Goal: Use online tool/utility: Utilize a website feature to perform a specific function

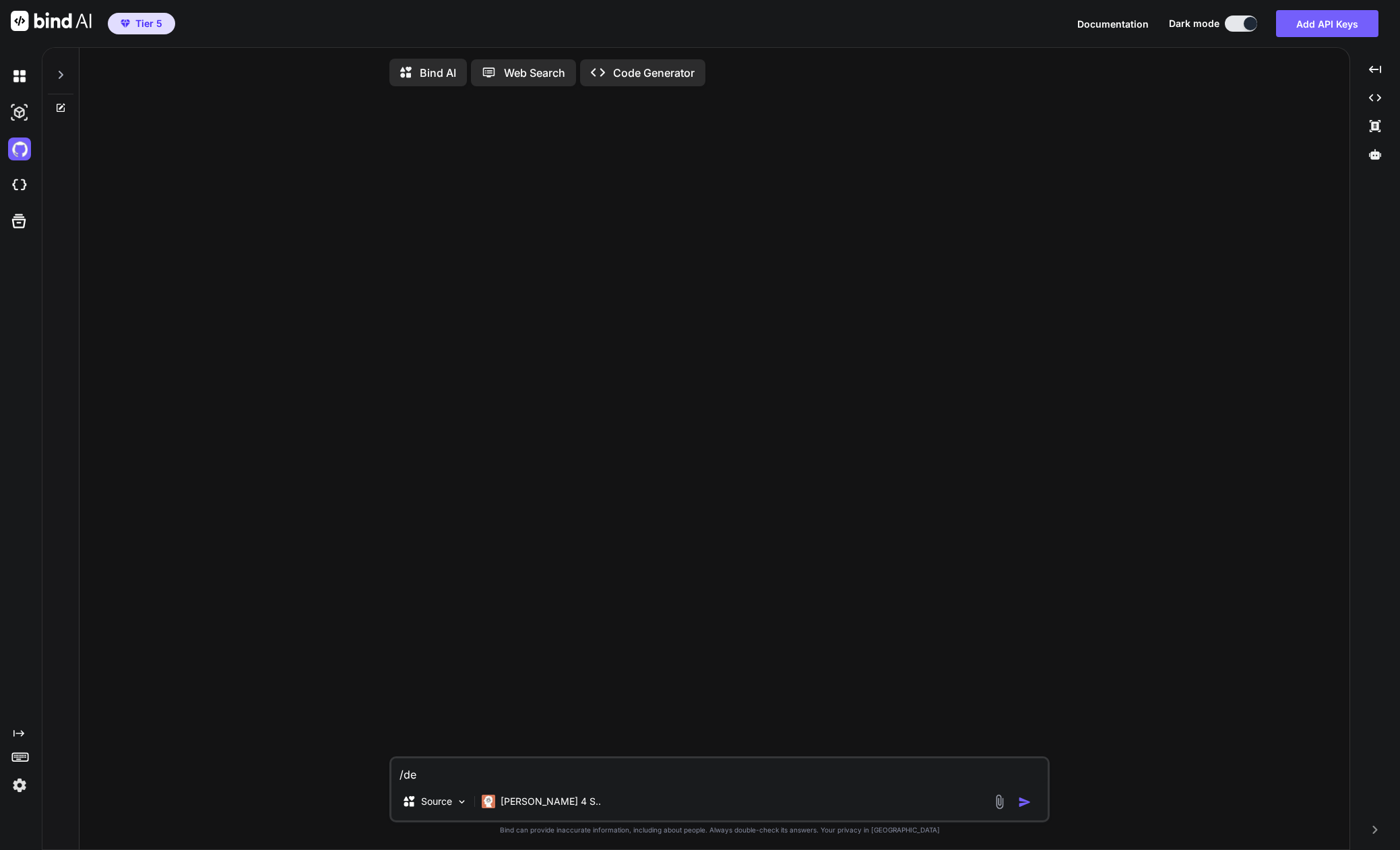
click at [432, 781] on textarea "/de" at bounding box center [720, 771] width 656 height 24
type textarea "/"
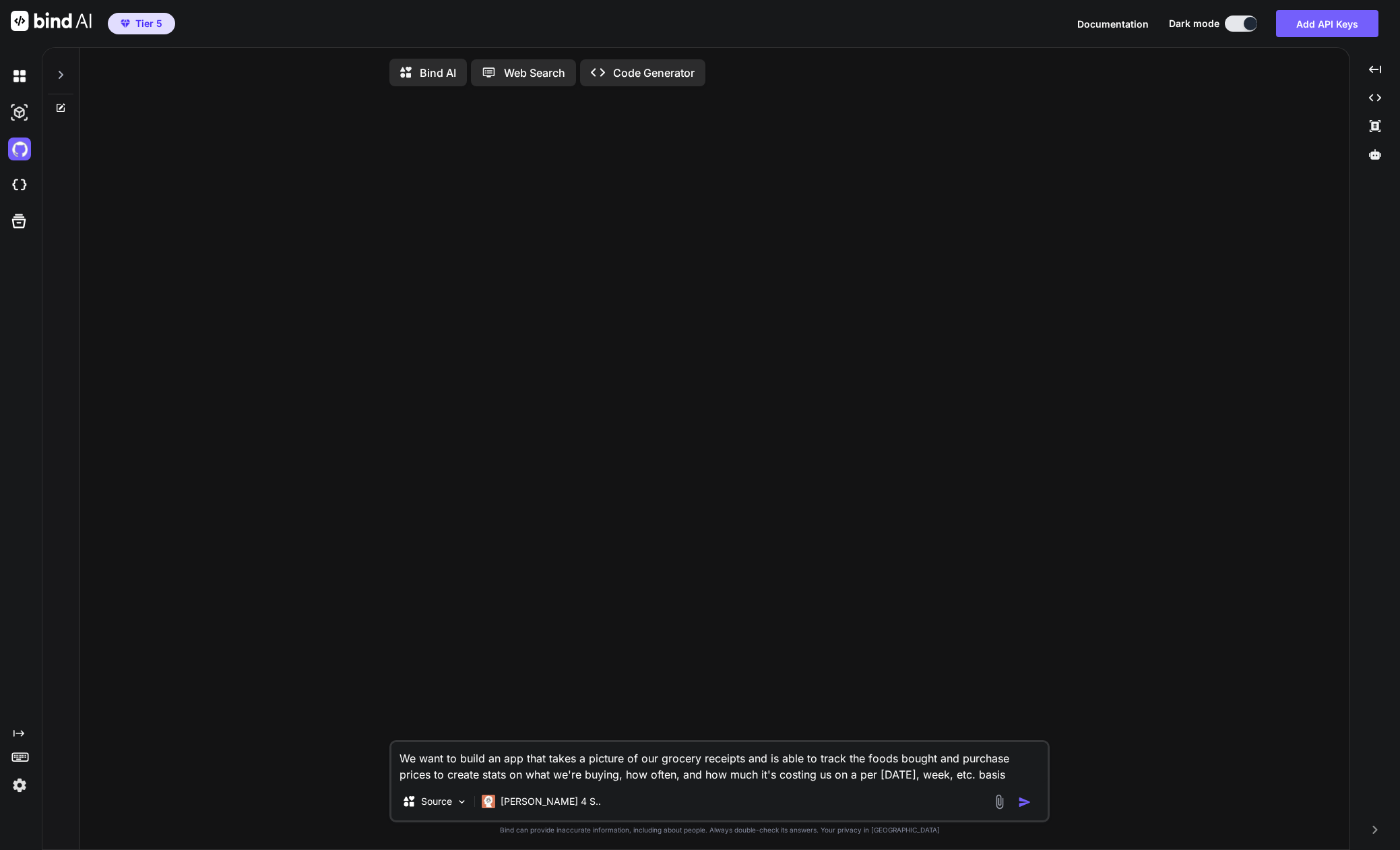
type textarea "We want to build an app that takes a picture of our grocery receipts and is abl…"
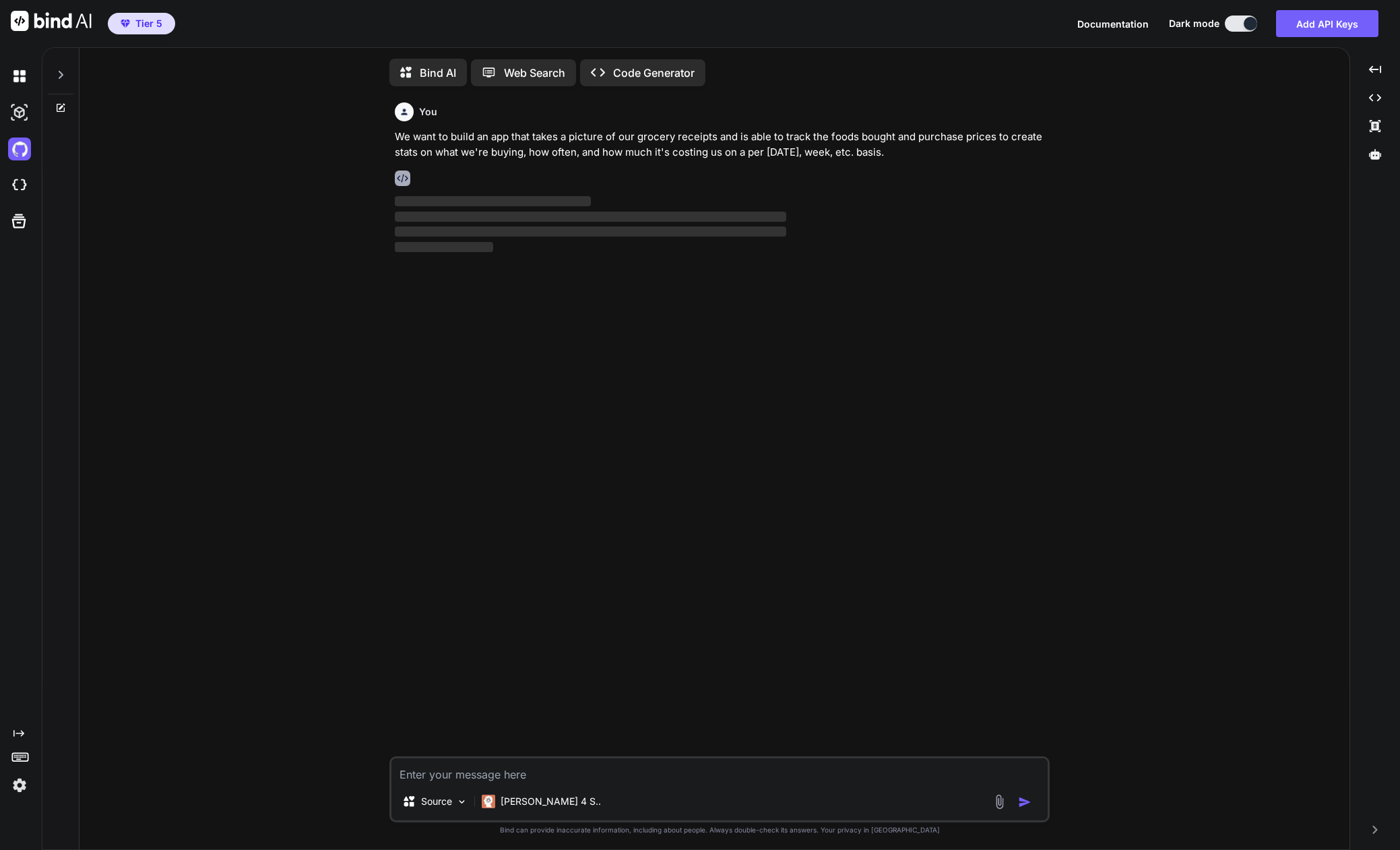
scroll to position [5, 0]
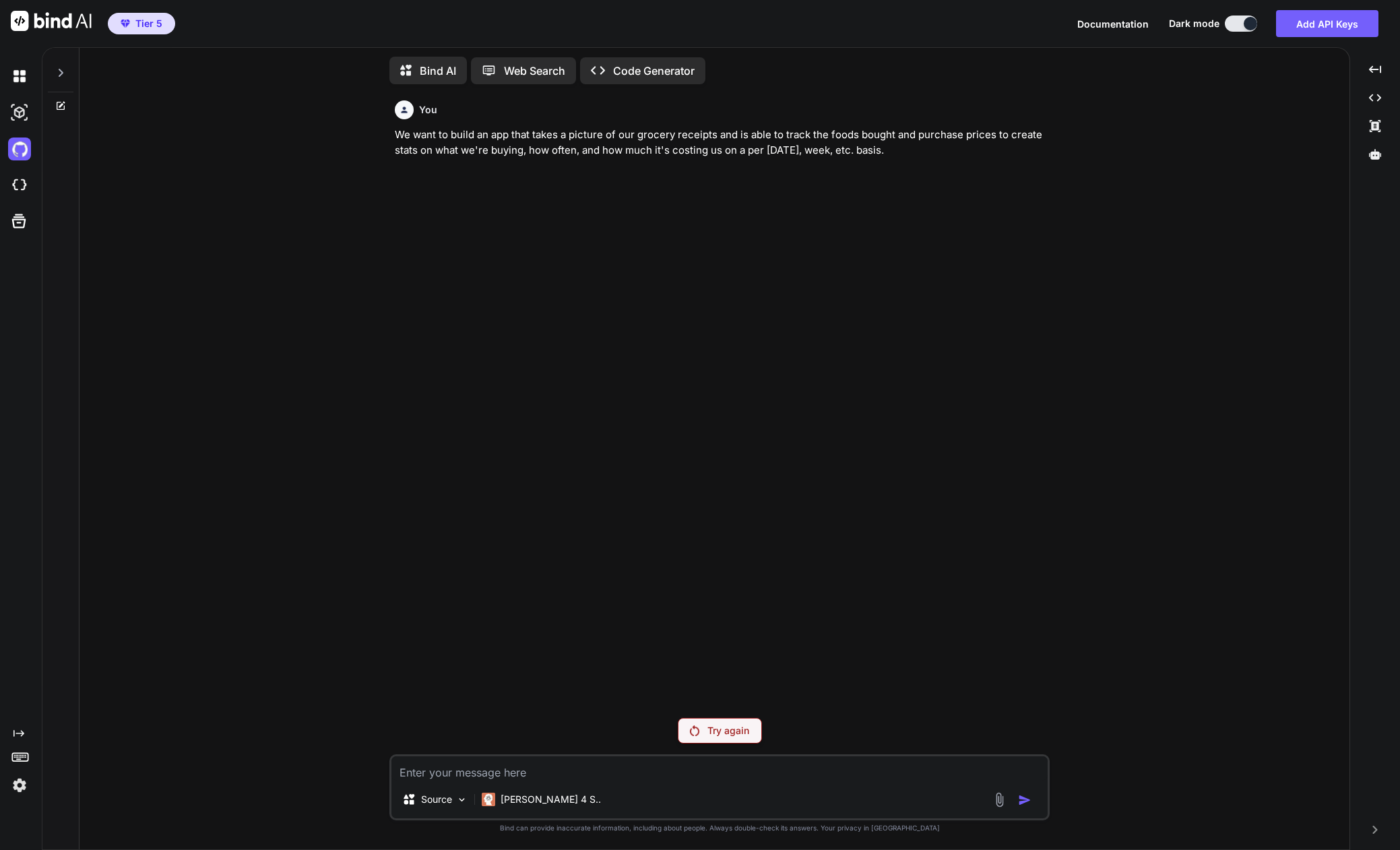
click at [692, 731] on img at bounding box center [695, 731] width 9 height 11
click at [436, 64] on p "Bind AI" at bounding box center [438, 70] width 37 height 16
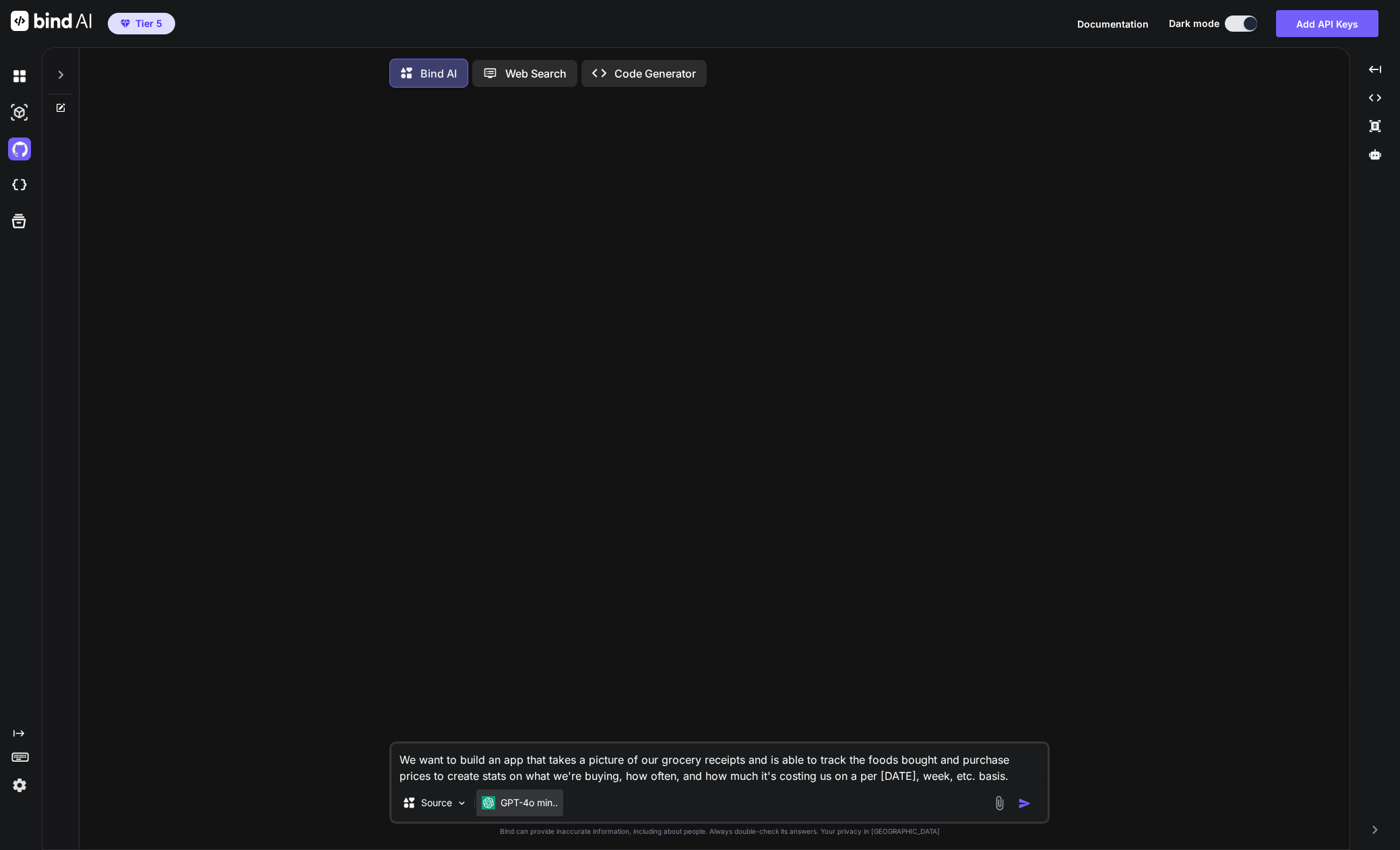
click at [524, 810] on p "GPT-4o min.." at bounding box center [529, 803] width 57 height 14
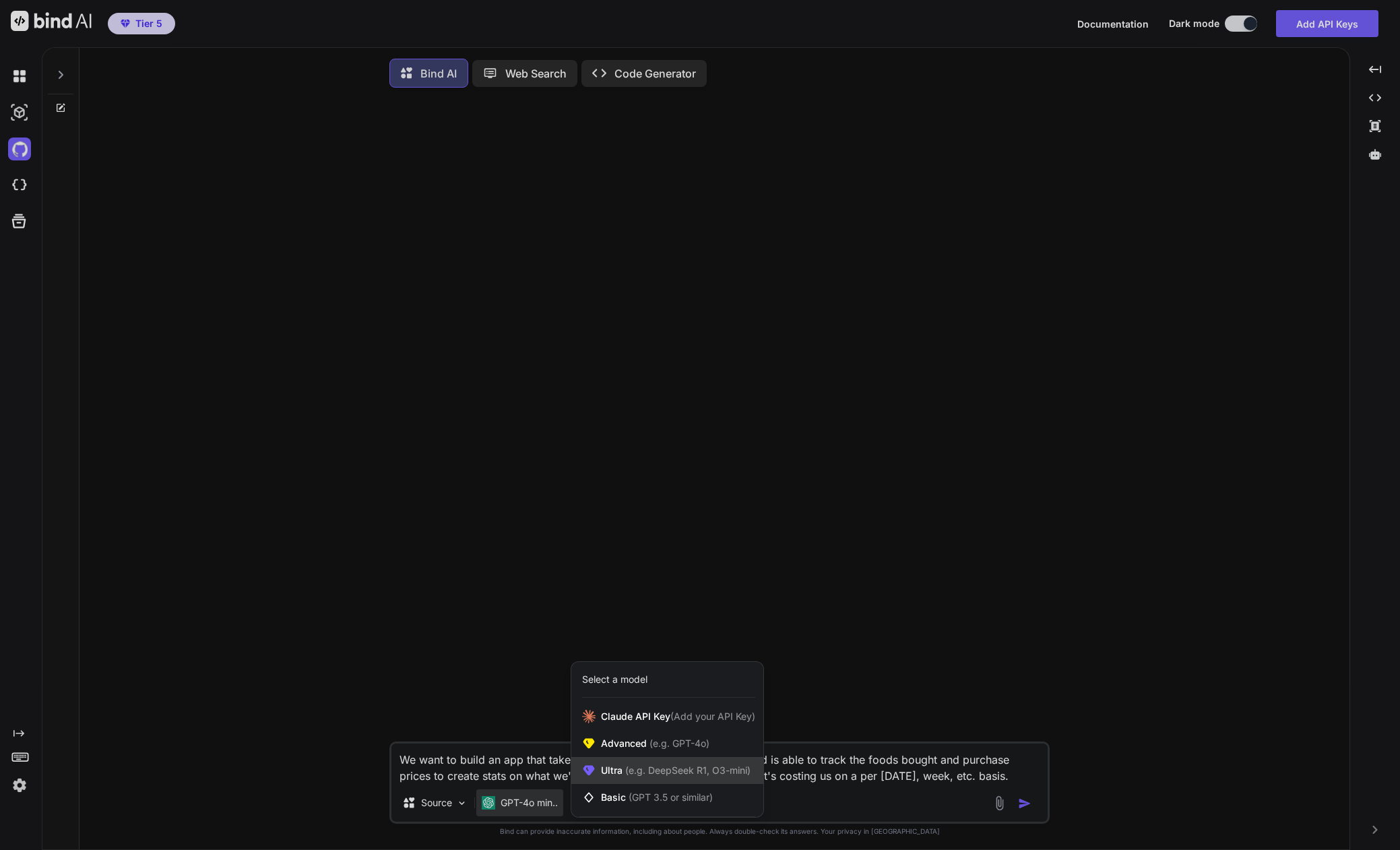
click at [605, 775] on span "Ultra (e.g. DeepSeek R1, O3-mini)" at bounding box center [676, 771] width 150 height 14
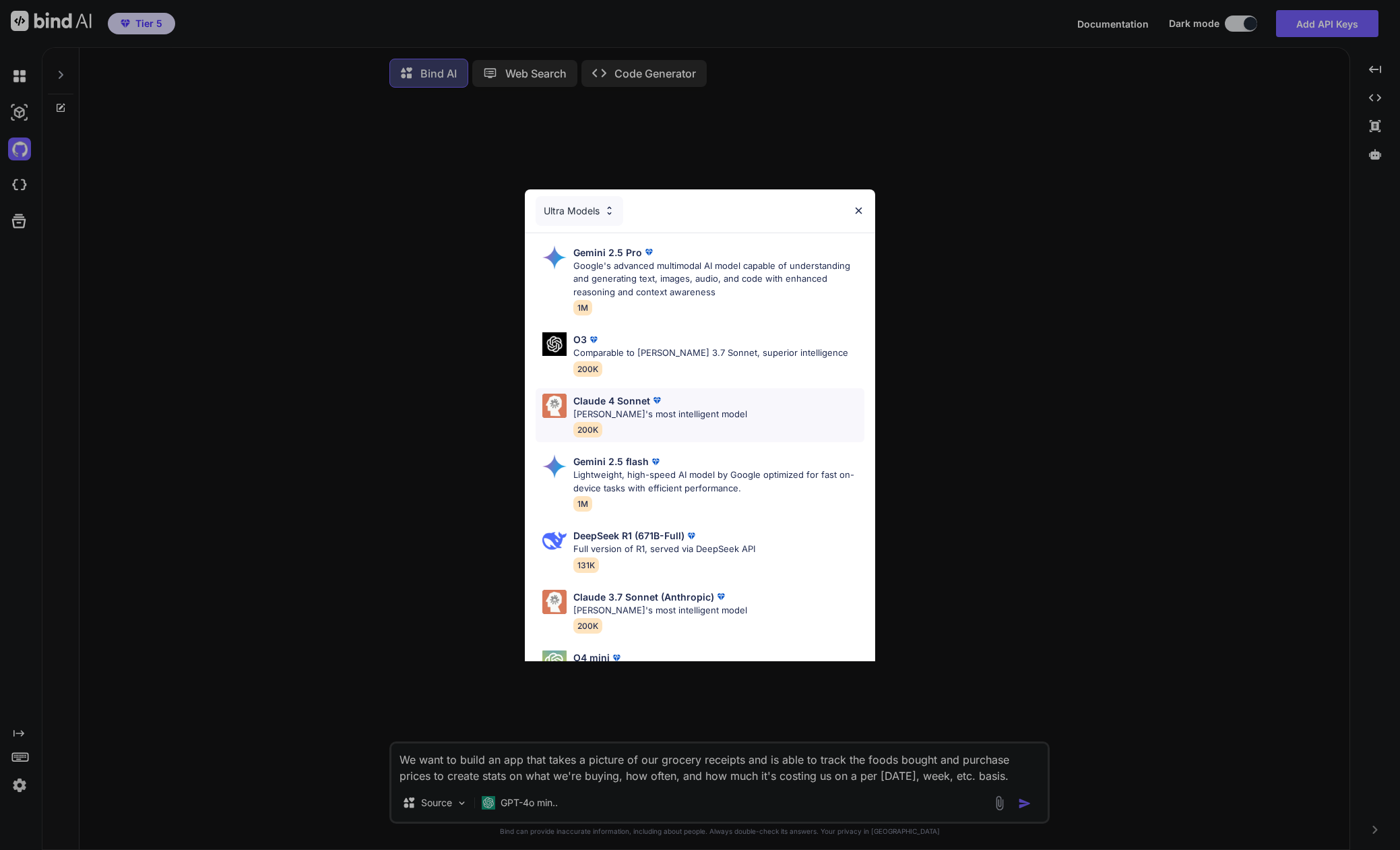
click at [605, 410] on p "[PERSON_NAME]'s most intelligent model" at bounding box center [660, 415] width 174 height 14
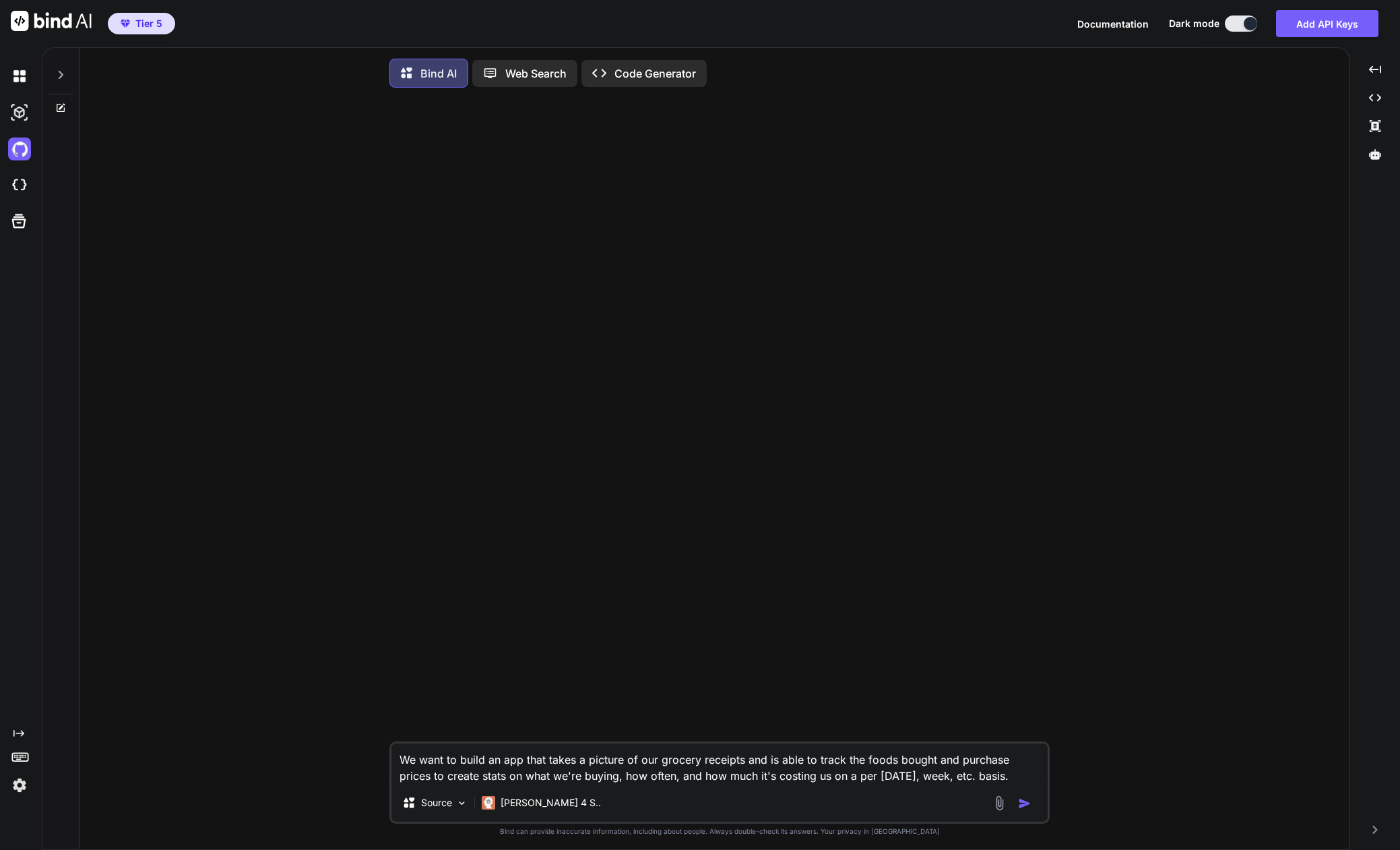
click at [1019, 809] on img "button" at bounding box center [1024, 803] width 14 height 14
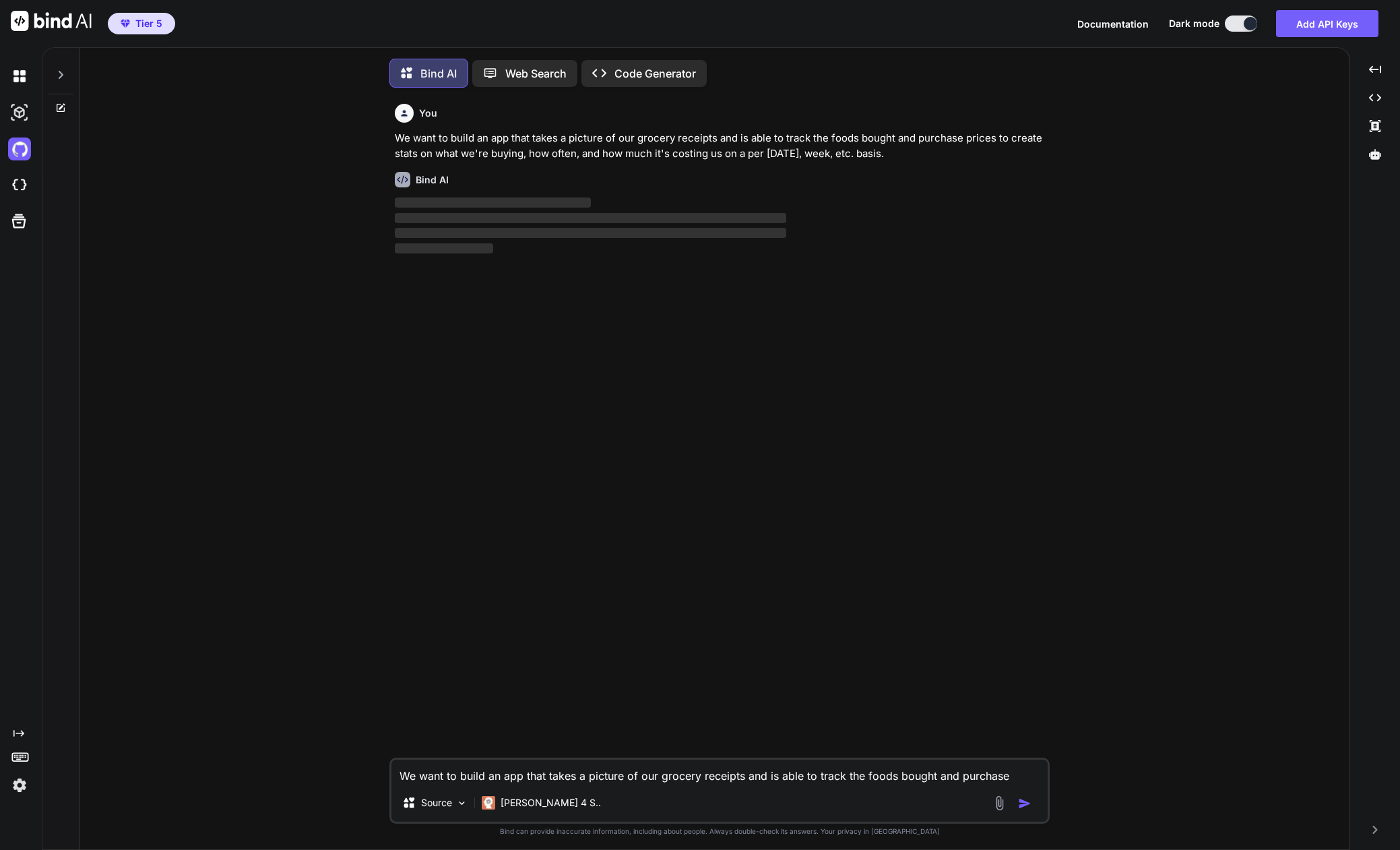
scroll to position [7, 0]
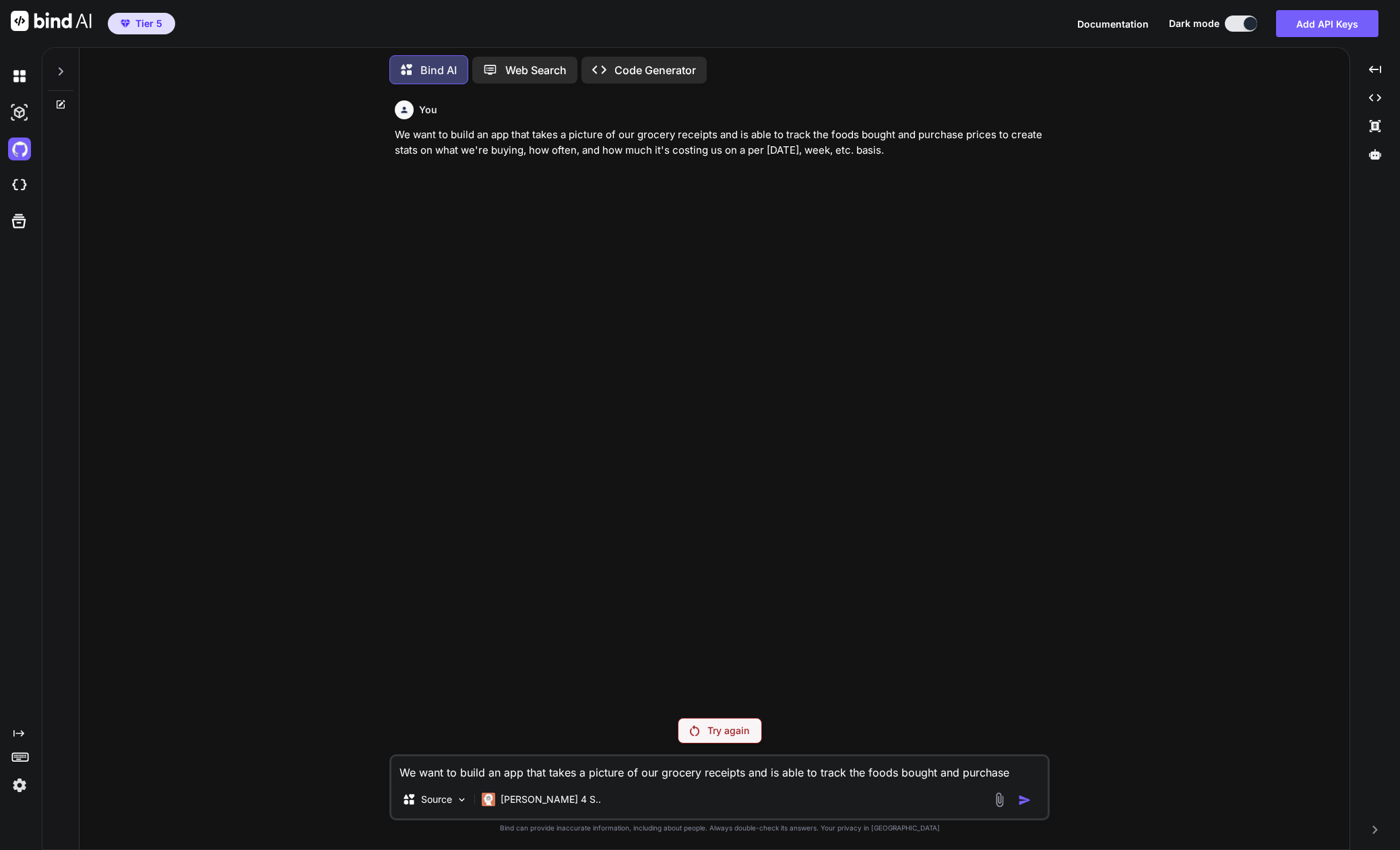
click at [143, 15] on button "Tier 5" at bounding box center [141, 24] width 67 height 21
click at [150, 29] on span "Tier 5" at bounding box center [148, 24] width 27 height 14
click at [19, 789] on img at bounding box center [20, 785] width 23 height 23
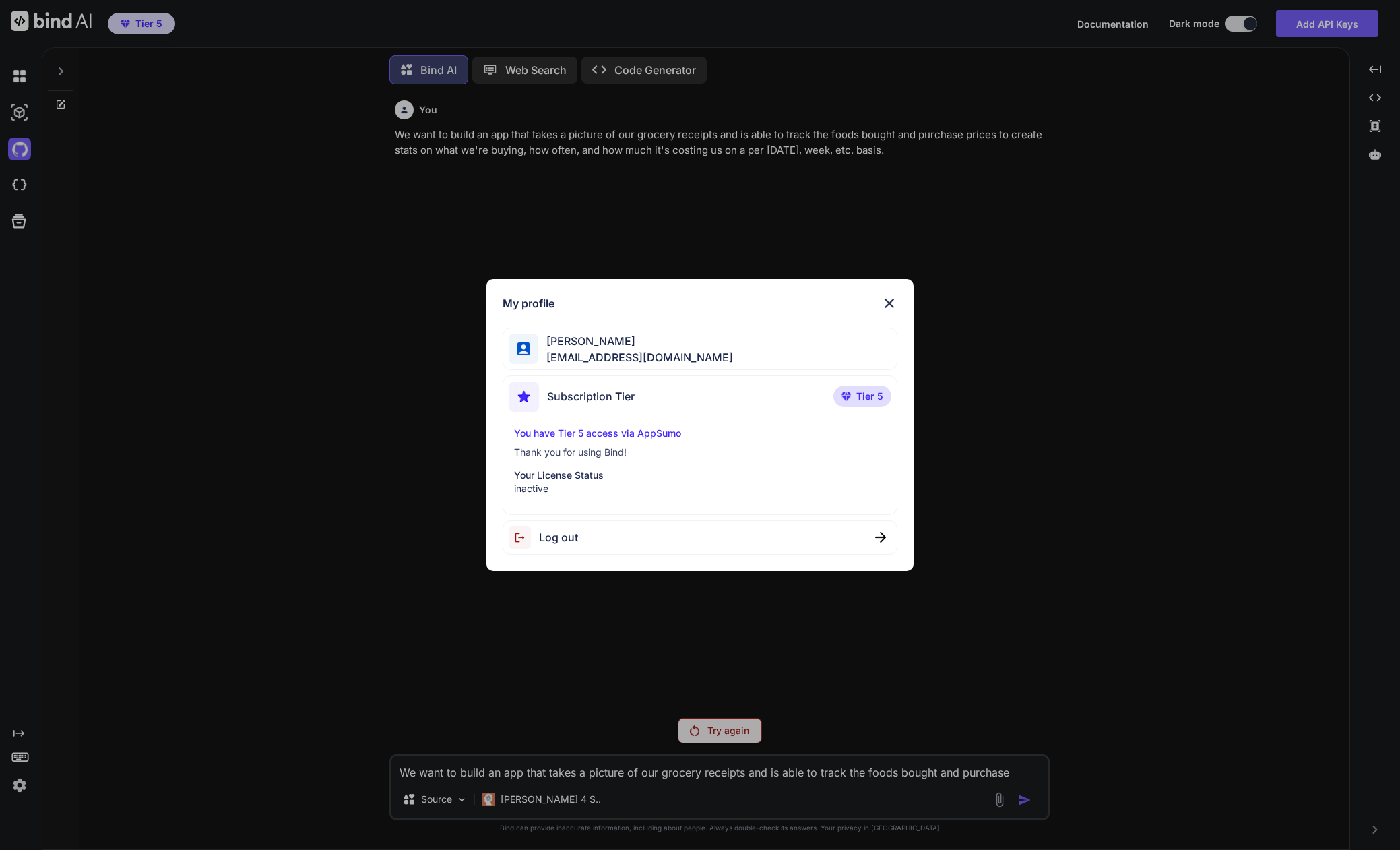
click at [895, 299] on img at bounding box center [889, 303] width 16 height 16
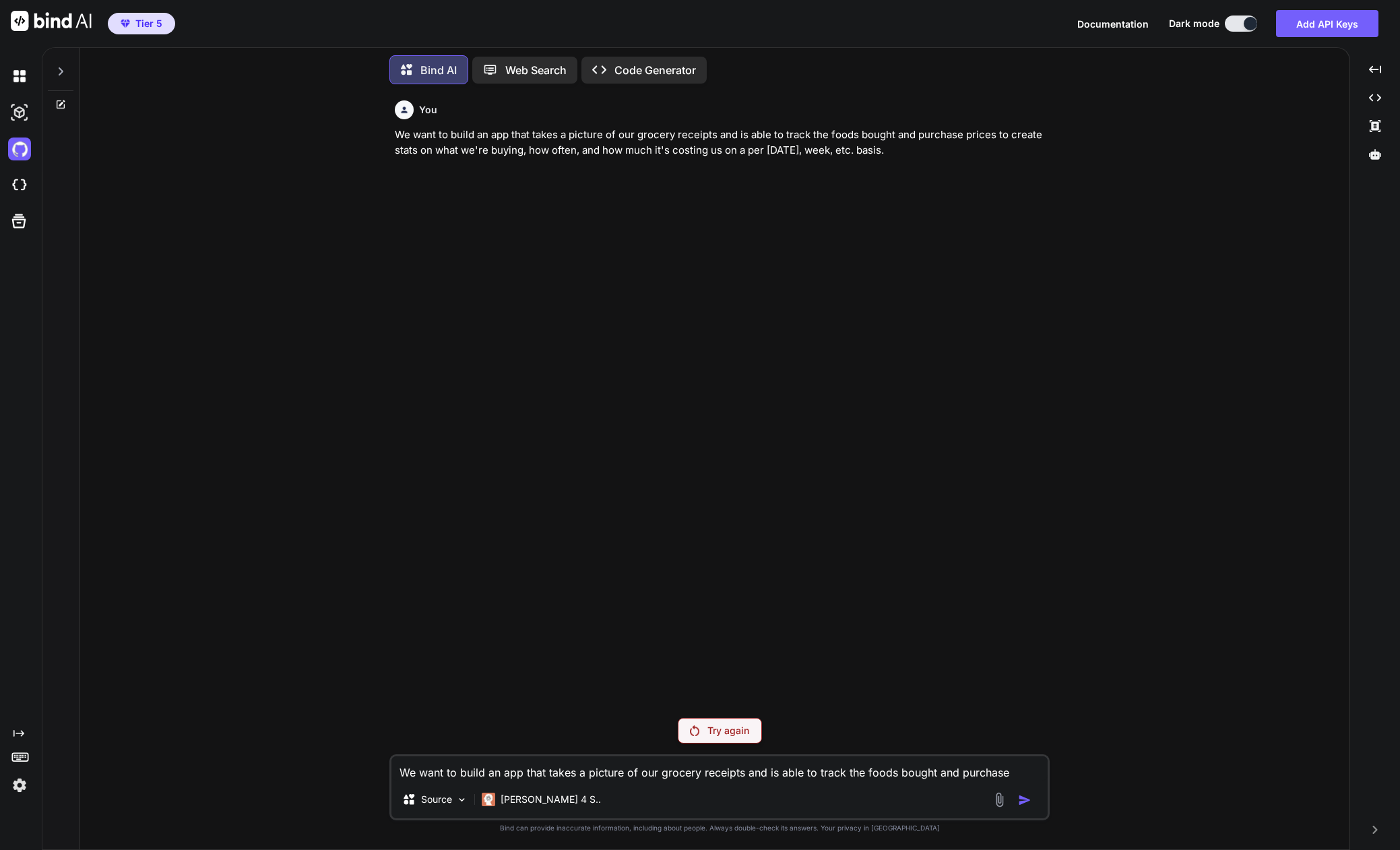
click at [719, 735] on p "Try again" at bounding box center [728, 731] width 42 height 14
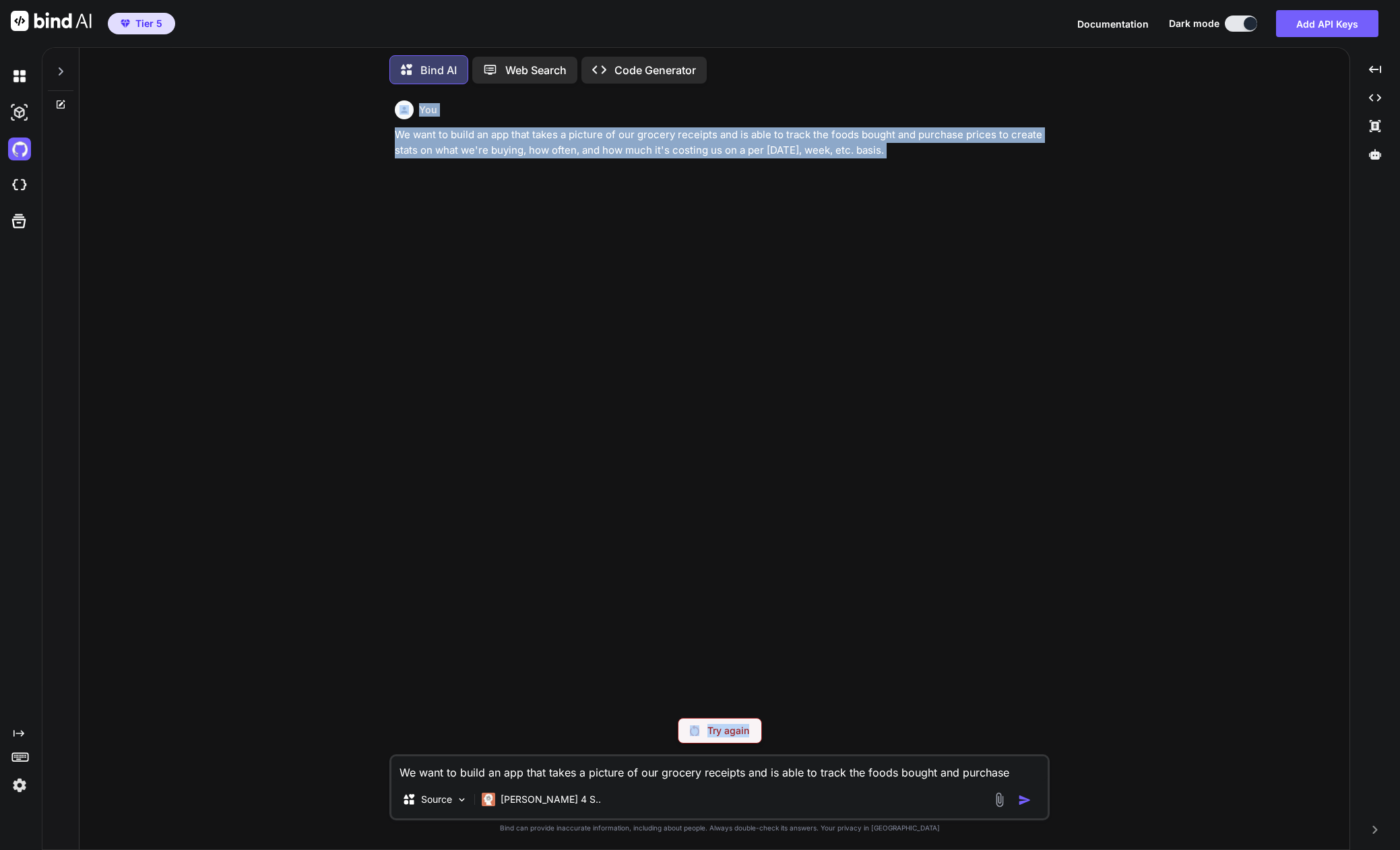
click at [719, 738] on div "Try again" at bounding box center [720, 731] width 84 height 26
click at [15, 783] on img at bounding box center [20, 785] width 23 height 23
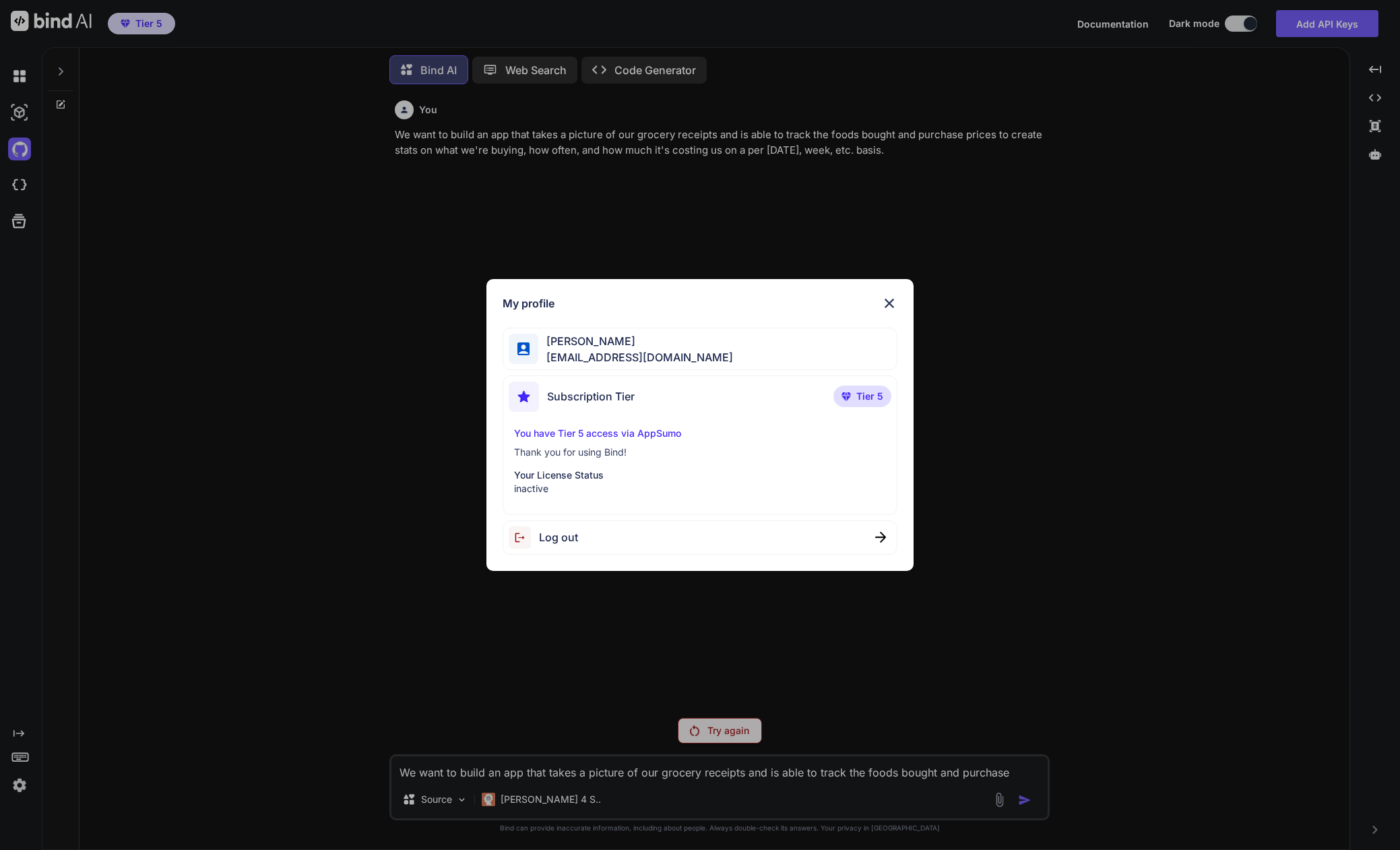
click at [569, 536] on span "Log out" at bounding box center [558, 537] width 39 height 16
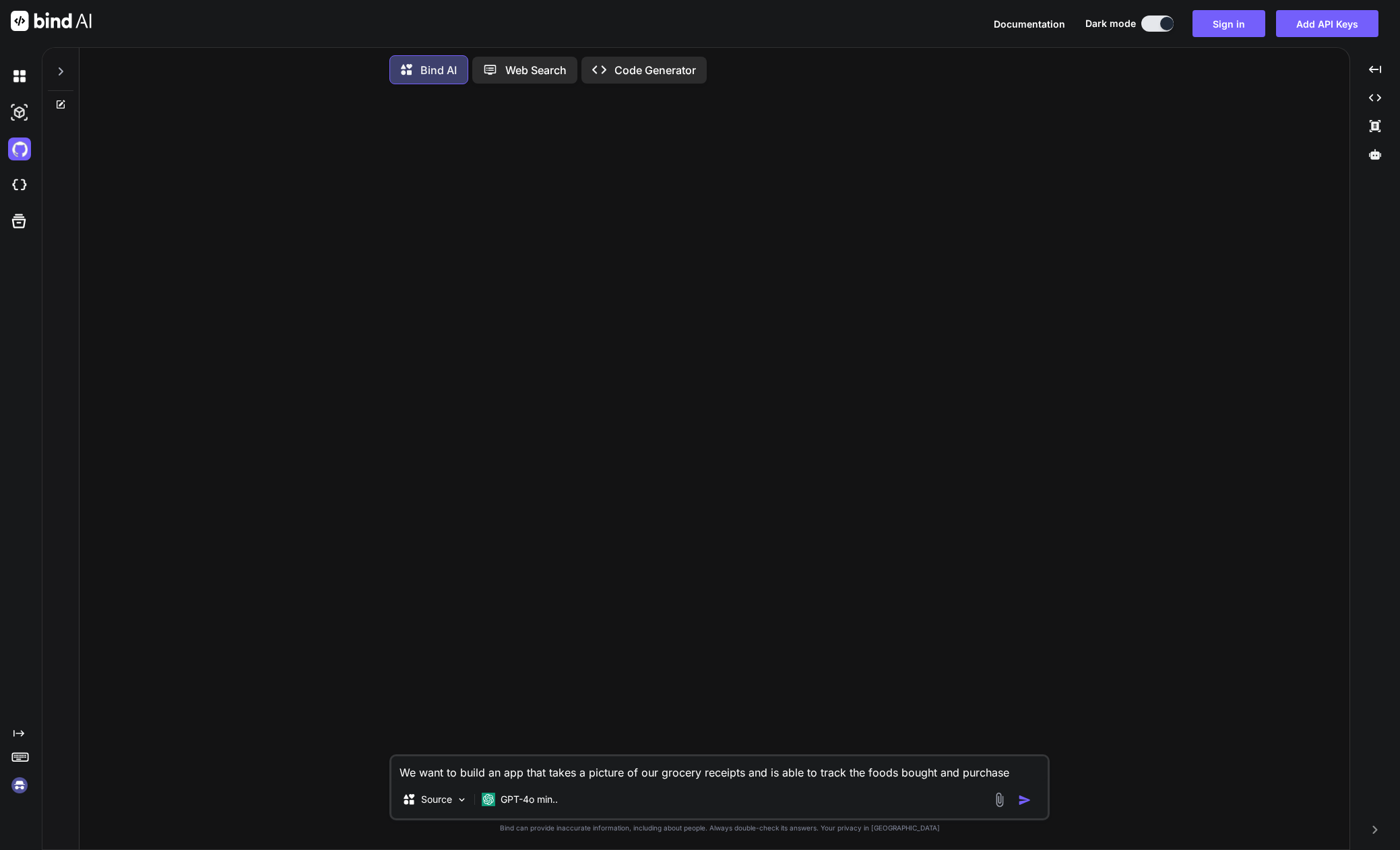
click at [20, 786] on img at bounding box center [20, 785] width 23 height 23
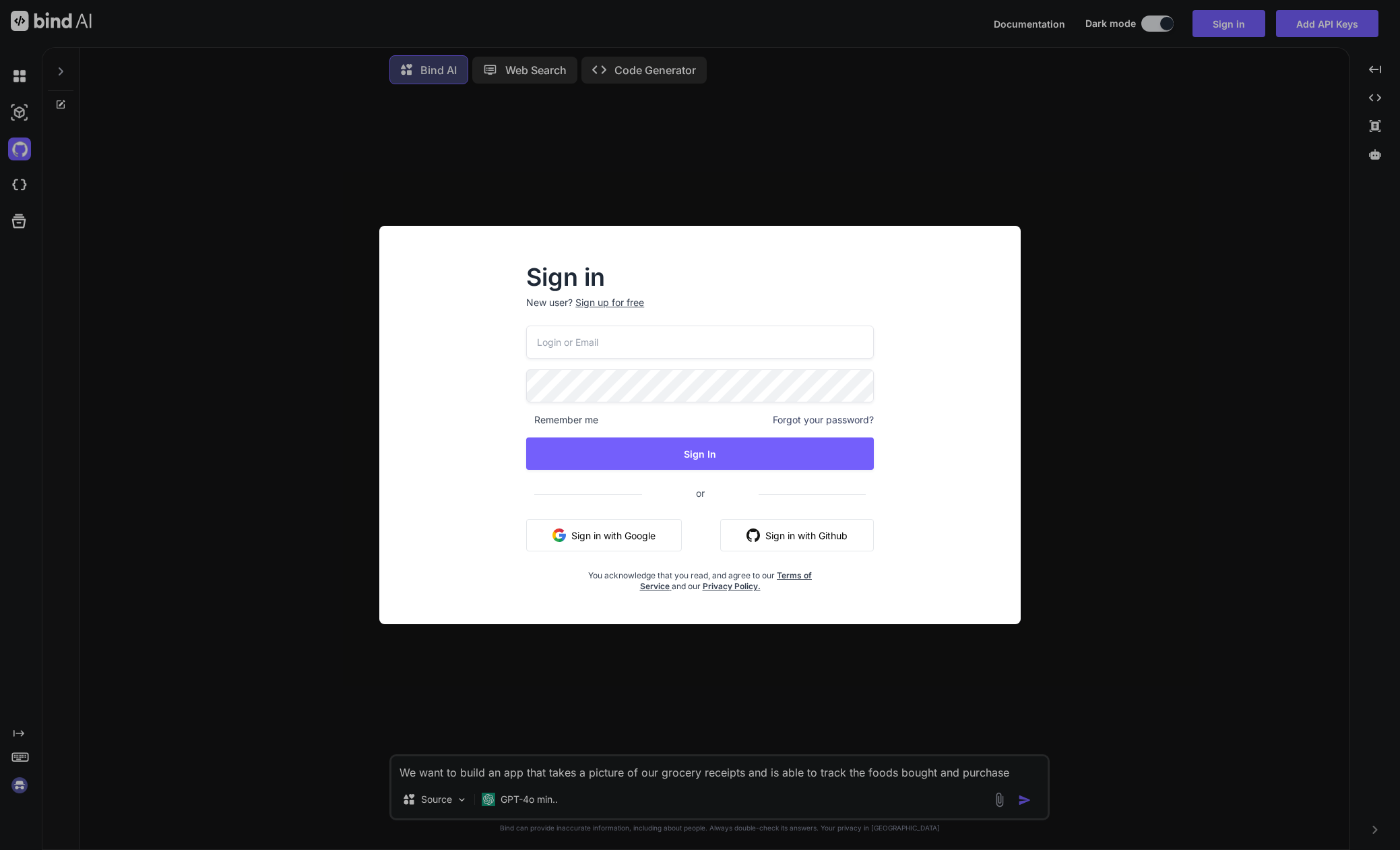
type input "[EMAIL_ADDRESS][DOMAIN_NAME]"
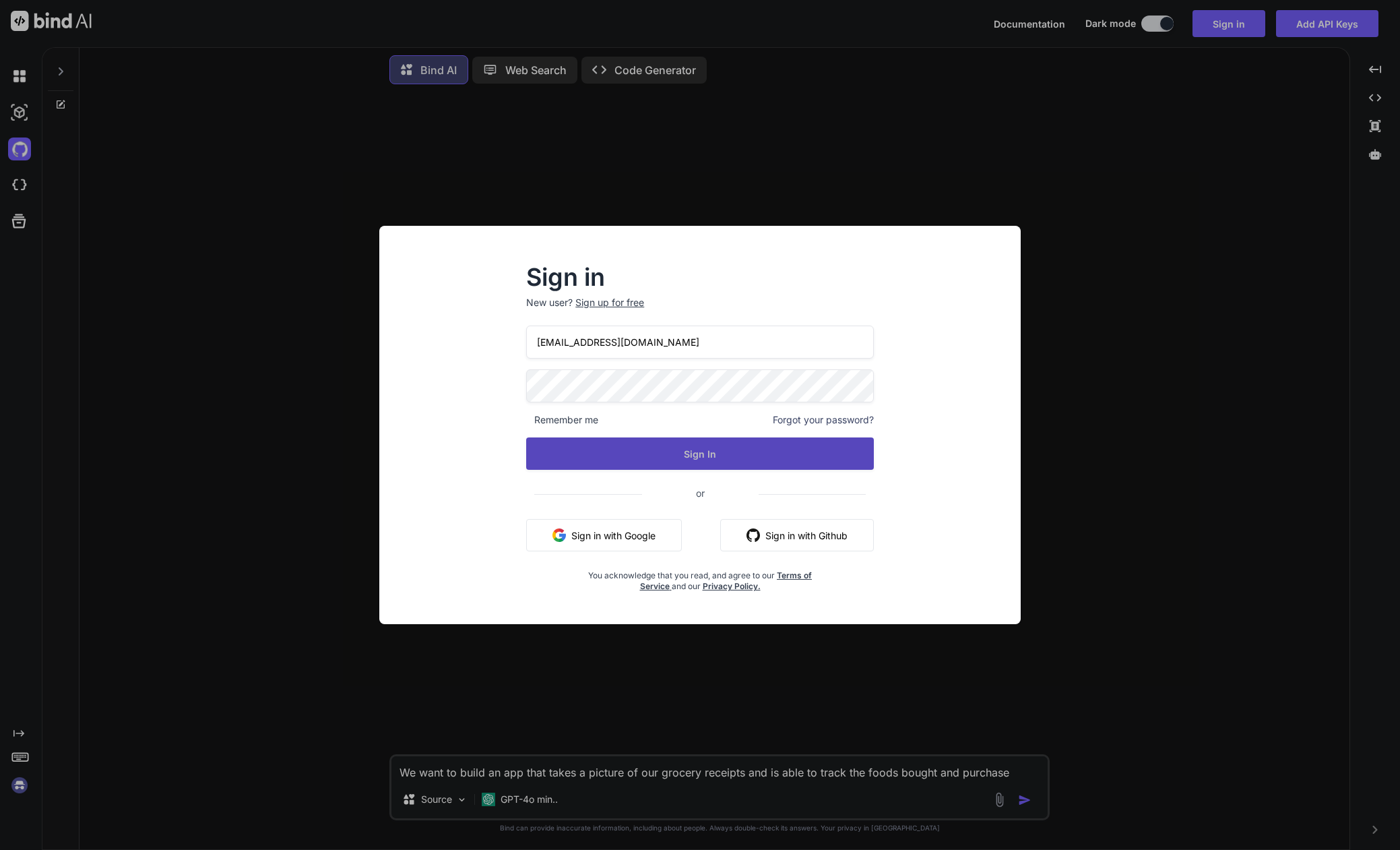
click at [626, 452] on button "Sign In" at bounding box center [699, 454] width 347 height 32
click at [631, 463] on button "Sign In" at bounding box center [699, 454] width 347 height 32
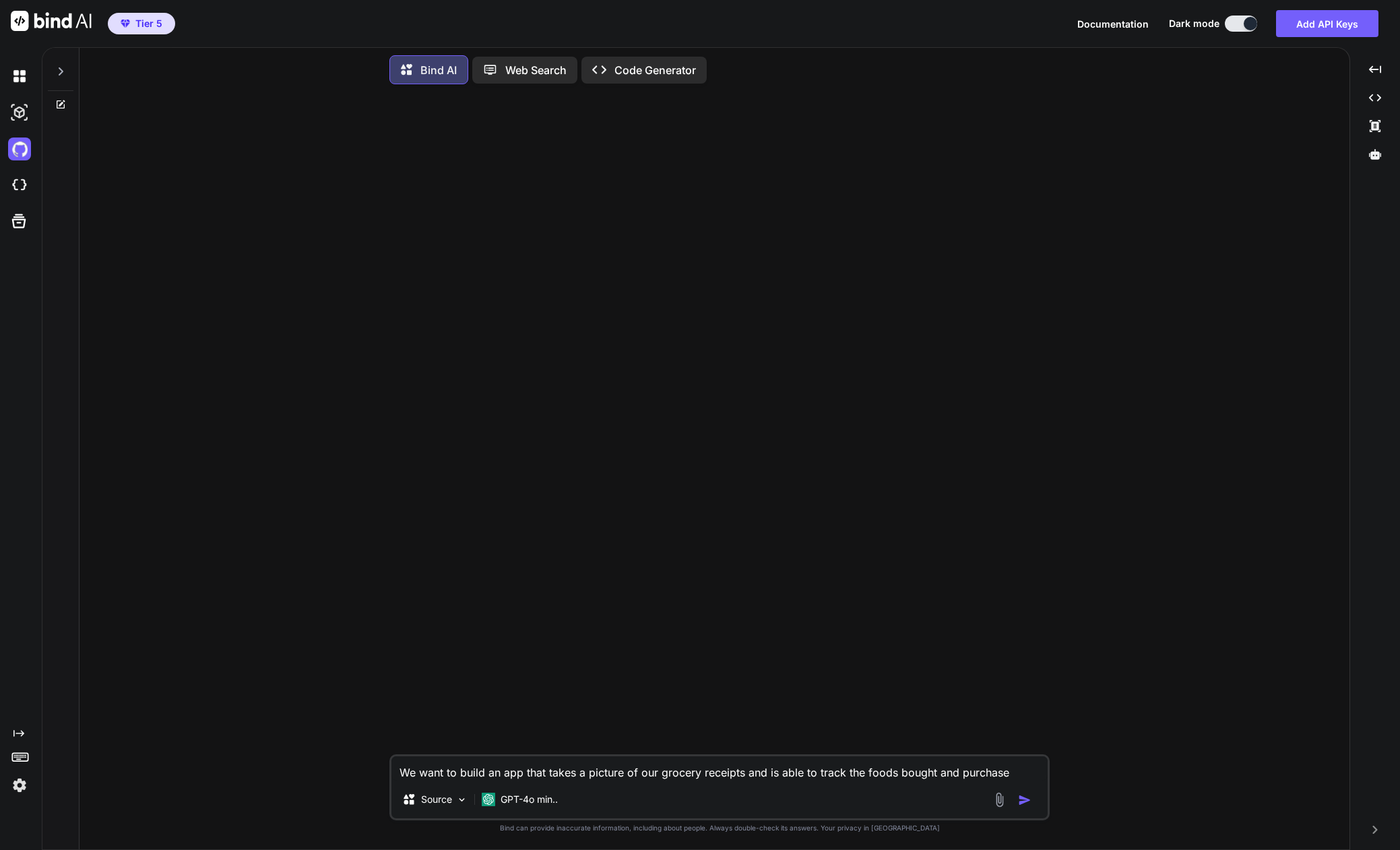
click at [21, 787] on img at bounding box center [20, 785] width 23 height 23
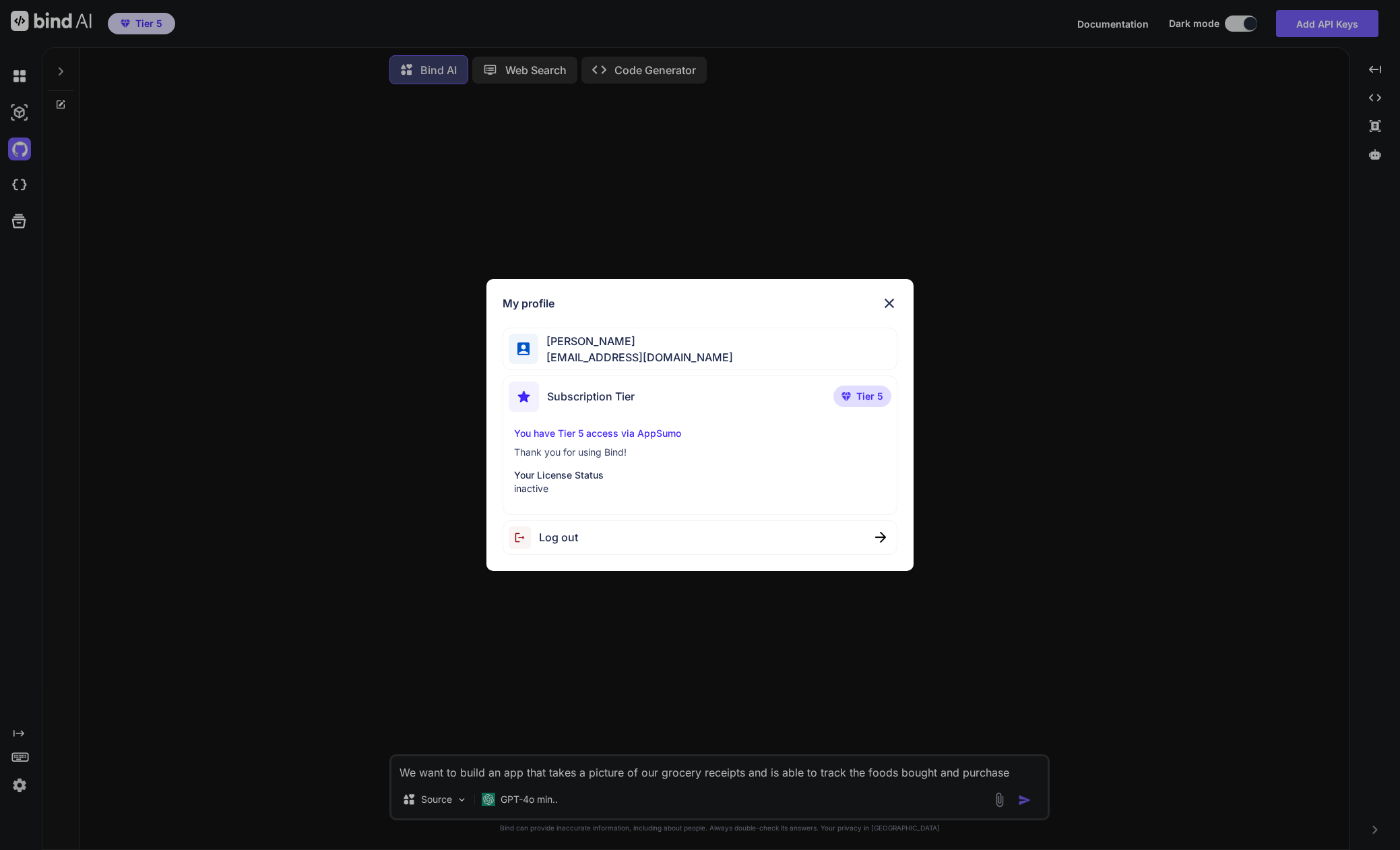
click at [454, 774] on div "My profile [PERSON_NAME] [EMAIL_ADDRESS][DOMAIN_NAME] Subscription Tier Tier 5 …" at bounding box center [700, 425] width 1400 height 850
